Goal: Task Accomplishment & Management: Manage account settings

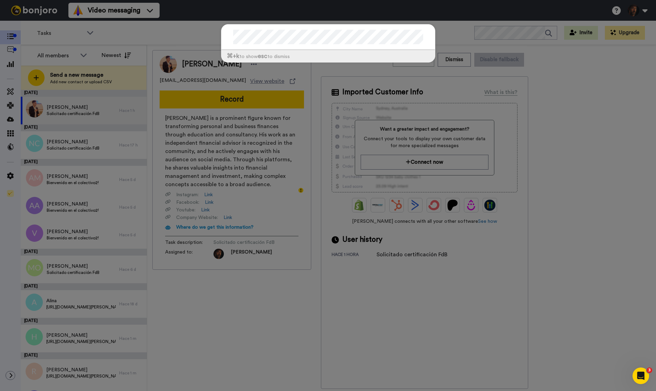
click at [10, 49] on div "⌘ +k to show esc to dismiss" at bounding box center [328, 195] width 656 height 391
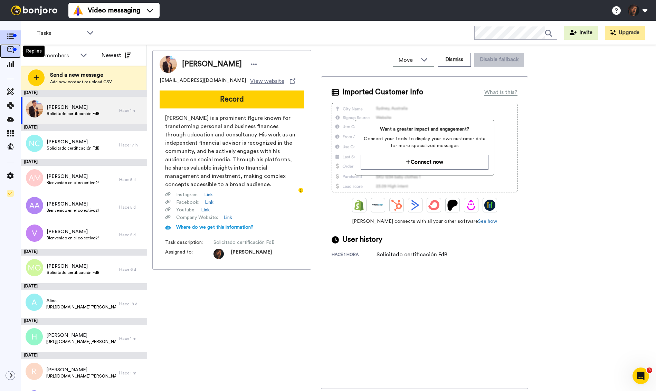
click at [10, 50] on icon at bounding box center [10, 49] width 7 height 7
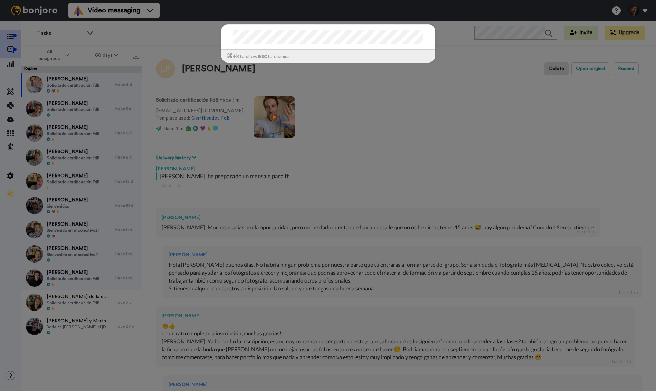
click at [13, 35] on div "⌘ +k to show esc to dismiss" at bounding box center [328, 195] width 656 height 391
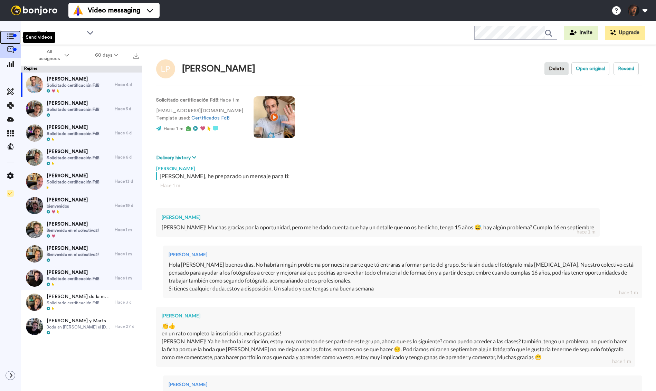
click at [10, 37] on icon at bounding box center [10, 37] width 7 height 6
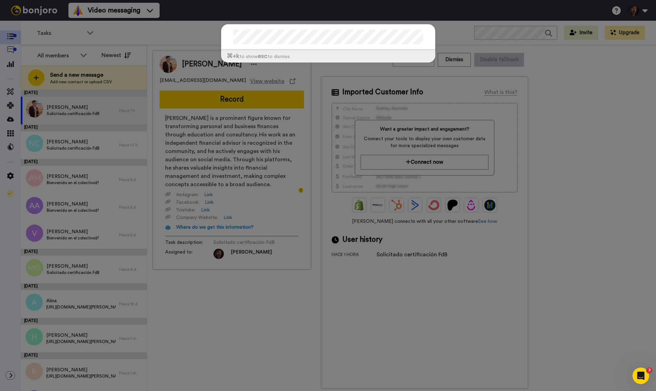
click at [369, 25] on div at bounding box center [329, 38] width 214 height 26
click at [303, 17] on div "⌘ +k to show esc to dismiss" at bounding box center [328, 46] width 228 height 59
